Goal: Entertainment & Leisure: Consume media (video, audio)

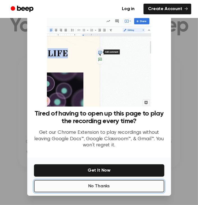
click at [117, 187] on button "No Thanks" at bounding box center [99, 186] width 130 height 12
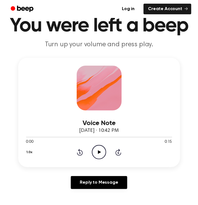
click at [93, 148] on circle at bounding box center [99, 152] width 14 height 14
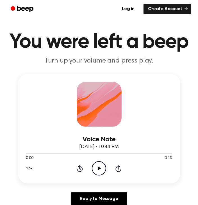
scroll to position [6, 0]
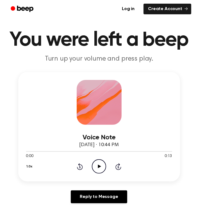
click at [98, 162] on icon "Play Audio" at bounding box center [99, 166] width 14 height 14
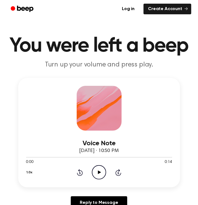
click at [96, 169] on icon "Play Audio" at bounding box center [99, 172] width 14 height 14
click at [104, 170] on icon "Play Audio" at bounding box center [99, 172] width 14 height 14
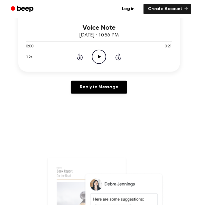
scroll to position [117, 0]
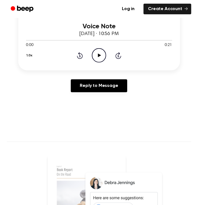
click at [101, 47] on div "0:00 0:21" at bounding box center [99, 45] width 146 height 6
click at [100, 50] on icon "Play Audio" at bounding box center [99, 55] width 14 height 14
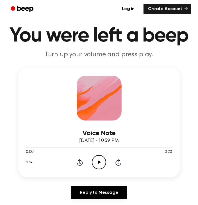
click at [100, 165] on icon "Play Audio" at bounding box center [99, 162] width 14 height 14
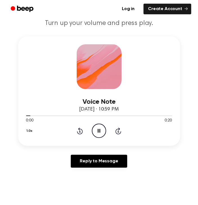
scroll to position [44, 0]
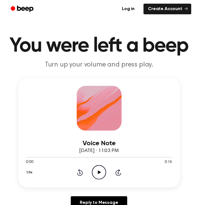
click at [98, 170] on icon "Play Audio" at bounding box center [99, 172] width 14 height 14
click at [100, 169] on icon "Play Audio" at bounding box center [99, 172] width 14 height 14
